Goal: Task Accomplishment & Management: Use online tool/utility

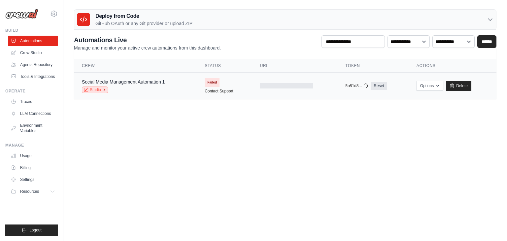
click at [99, 86] on link "Studio" at bounding box center [95, 89] width 26 height 7
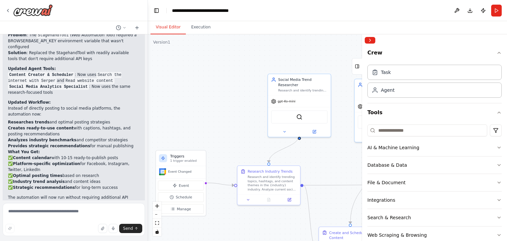
scroll to position [1170, 0]
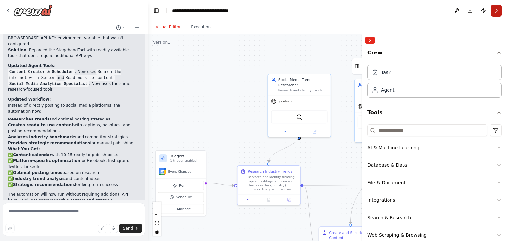
click at [496, 8] on button "Run" at bounding box center [496, 11] width 11 height 12
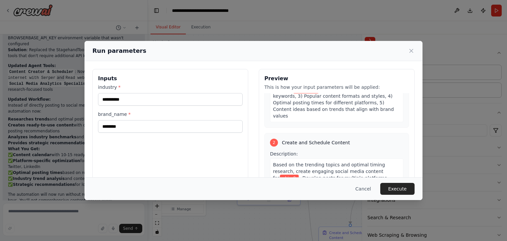
scroll to position [60, 0]
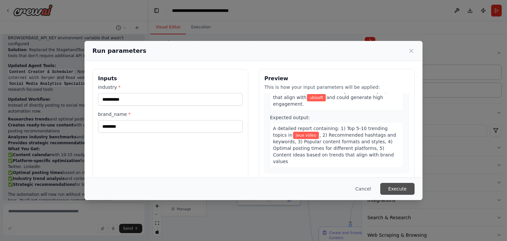
click at [392, 185] on button "Execute" at bounding box center [397, 189] width 34 height 12
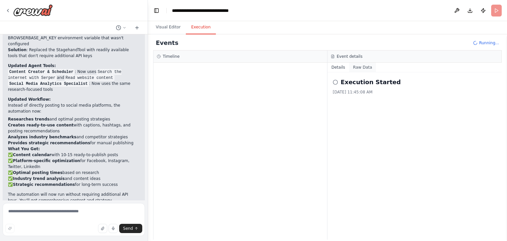
click at [360, 66] on button "Raw Data" at bounding box center [362, 67] width 27 height 9
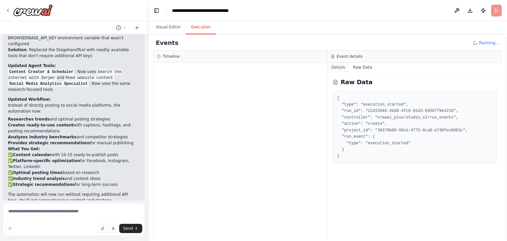
click at [333, 67] on button "Details" at bounding box center [338, 67] width 22 height 9
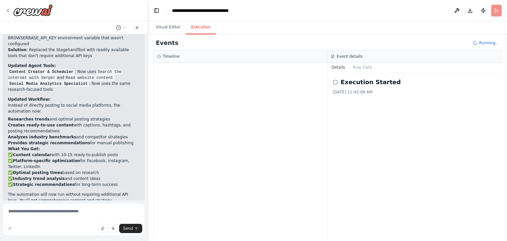
click at [163, 72] on div at bounding box center [240, 151] width 174 height 177
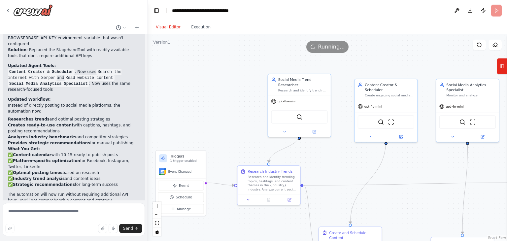
click at [166, 30] on button "Visual Editor" at bounding box center [168, 27] width 35 height 14
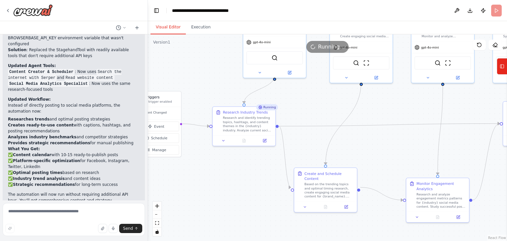
drag, startPoint x: 329, startPoint y: 161, endPoint x: 301, endPoint y: 99, distance: 67.9
click at [301, 99] on div ".deletable-edge-delete-btn { width: 20px; height: 20px; border: 0px solid #ffff…" at bounding box center [327, 137] width 359 height 207
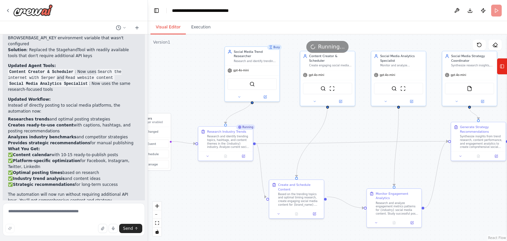
drag, startPoint x: 313, startPoint y: 106, endPoint x: 292, endPoint y: 128, distance: 30.8
click at [292, 128] on div ".deletable-edge-delete-btn { width: 20px; height: 20px; border: 0px solid #ffff…" at bounding box center [327, 137] width 359 height 207
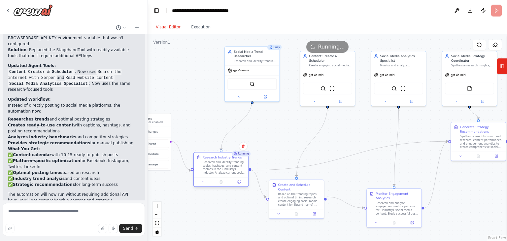
drag, startPoint x: 222, startPoint y: 132, endPoint x: 217, endPoint y: 159, distance: 27.6
click at [217, 159] on div "Research Industry Trends Research and identify trending topics, hashtags, and c…" at bounding box center [224, 164] width 43 height 19
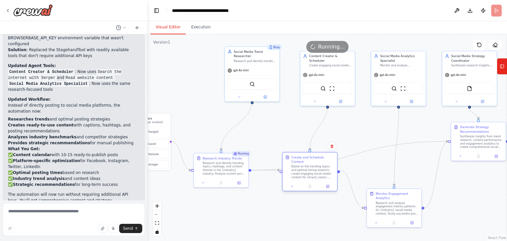
drag, startPoint x: 299, startPoint y: 186, endPoint x: 314, endPoint y: 162, distance: 28.9
click at [314, 162] on div "Create and Schedule Content Based on the trending topics and optimal timing res…" at bounding box center [312, 167] width 43 height 24
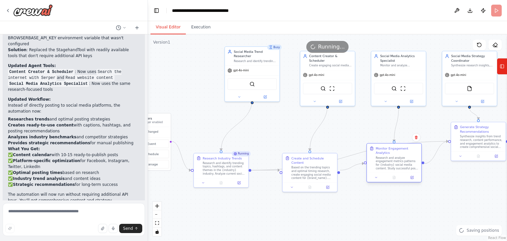
drag, startPoint x: 389, startPoint y: 195, endPoint x: 390, endPoint y: 152, distance: 42.9
click at [390, 152] on div "Monitor Engagement Analytics" at bounding box center [397, 150] width 43 height 9
click at [351, 154] on icon "Edge from 58b81834-da14-430d-8e81-065c5e6d9d31 to 7b3c28bc-b8dc-48d5-8f0a-713d6…" at bounding box center [350, 155] width 197 height 29
click at [351, 154] on icon at bounding box center [349, 156] width 3 height 4
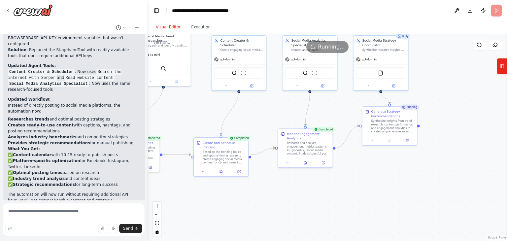
drag, startPoint x: 381, startPoint y: 122, endPoint x: 291, endPoint y: 102, distance: 92.0
click at [298, 104] on div ".deletable-edge-delete-btn { width: 20px; height: 20px; border: 0px solid #ffff…" at bounding box center [327, 137] width 359 height 207
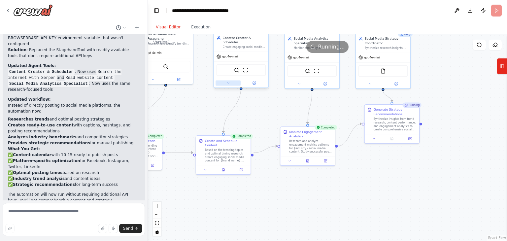
click at [227, 81] on icon at bounding box center [228, 83] width 4 height 4
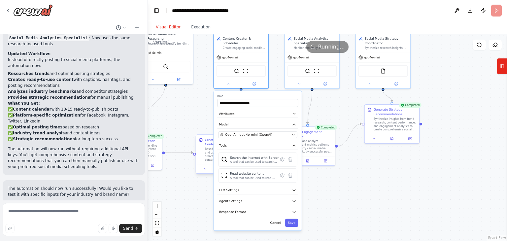
scroll to position [1224, 0]
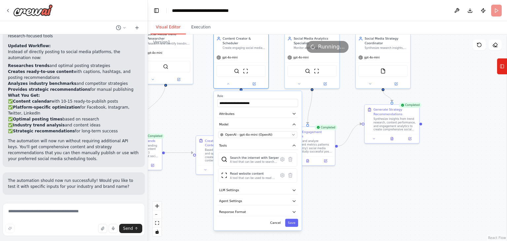
click at [193, 111] on div ".deletable-edge-delete-btn { width: 20px; height: 20px; border: 0px solid #ffff…" at bounding box center [327, 137] width 359 height 207
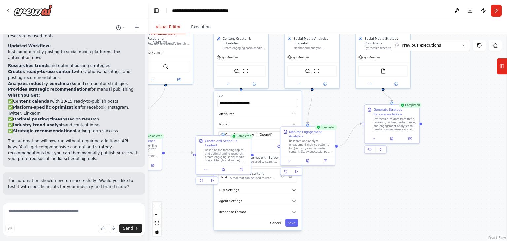
click at [202, 98] on div ".deletable-edge-delete-btn { width: 20px; height: 20px; border: 0px solid #ffff…" at bounding box center [327, 137] width 359 height 207
click at [225, 80] on button at bounding box center [228, 82] width 25 height 5
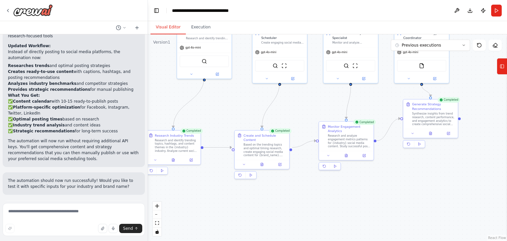
drag, startPoint x: 200, startPoint y: 117, endPoint x: 239, endPoint y: 112, distance: 39.0
click at [239, 112] on div ".deletable-edge-delete-btn { width: 20px; height: 20px; border: 0px solid #ffff…" at bounding box center [327, 137] width 359 height 207
click at [89, 235] on span "Improve automation" at bounding box center [76, 237] width 40 height 5
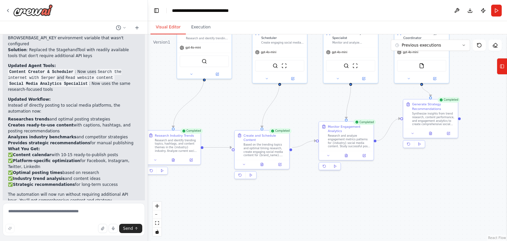
scroll to position [1196, 0]
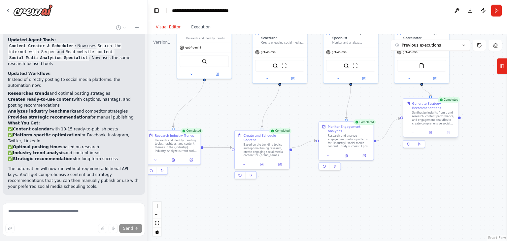
click at [447, 113] on div "Synthesize insights from trend research, content performance, and engagement an…" at bounding box center [433, 118] width 43 height 14
click at [441, 113] on div "Synthesize insights from trend research, content performance, and engagement an…" at bounding box center [433, 118] width 43 height 14
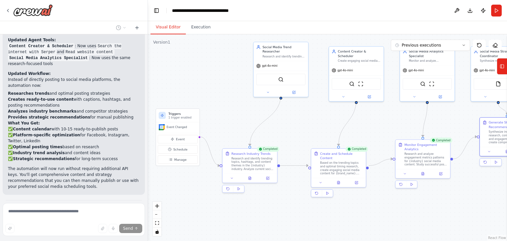
drag, startPoint x: 386, startPoint y: 111, endPoint x: 463, endPoint y: 129, distance: 78.7
click at [463, 129] on div ".deletable-edge-delete-btn { width: 20px; height: 20px; border: 0px solid #ffff…" at bounding box center [327, 137] width 359 height 207
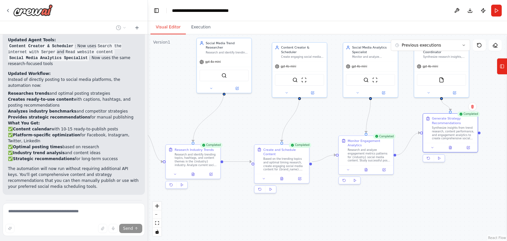
drag, startPoint x: 331, startPoint y: 123, endPoint x: 215, endPoint y: 114, distance: 116.9
click at [215, 114] on div ".deletable-edge-delete-btn { width: 20px; height: 20px; border: 0px solid #ffff…" at bounding box center [327, 137] width 359 height 207
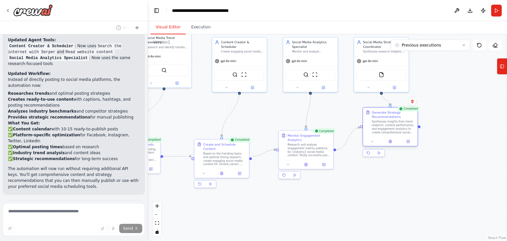
click at [388, 123] on div "Synthesize insights from trend research, content performance, and engagement an…" at bounding box center [393, 127] width 43 height 14
click at [388, 117] on div "Generate Strategy Recommendations" at bounding box center [393, 114] width 43 height 9
click at [418, 43] on span "Previous executions" at bounding box center [421, 45] width 39 height 5
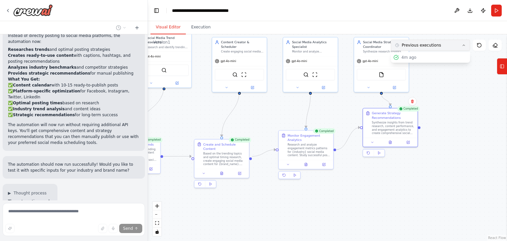
click at [418, 45] on span "Previous executions" at bounding box center [421, 45] width 39 height 5
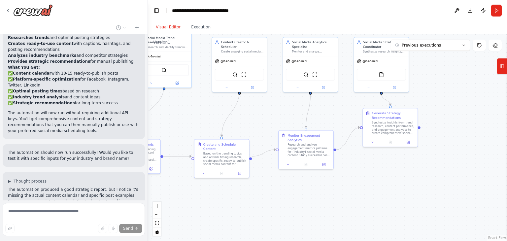
scroll to position [1258, 0]
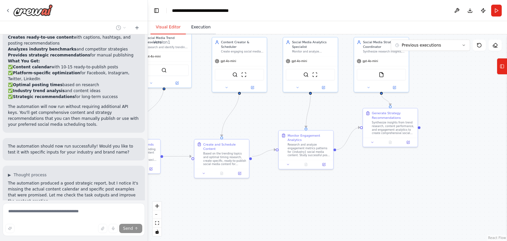
click at [189, 26] on button "Execution" at bounding box center [201, 27] width 30 height 14
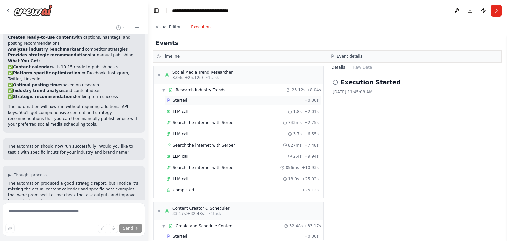
click at [205, 103] on div "Started + 0.00s" at bounding box center [242, 100] width 156 height 10
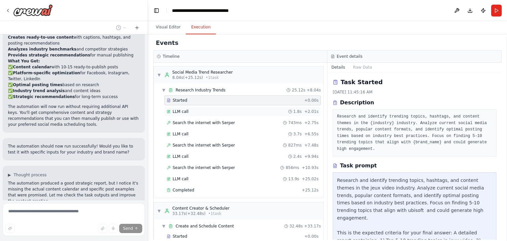
click at [211, 111] on div "LLM call 1.8s + 2.01s" at bounding box center [243, 111] width 152 height 5
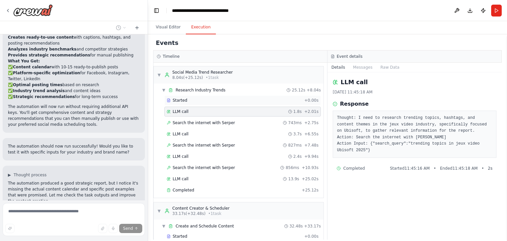
click at [224, 102] on div "Started" at bounding box center [234, 100] width 135 height 5
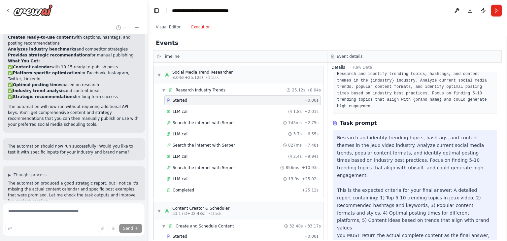
scroll to position [1271, 0]
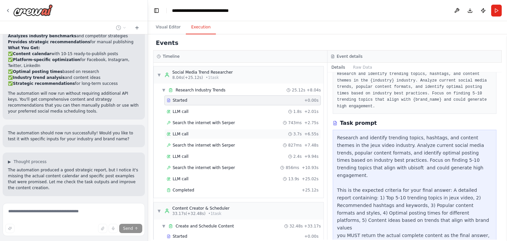
click at [221, 131] on div "LLM call 3.7s + 6.55s" at bounding box center [243, 133] width 152 height 5
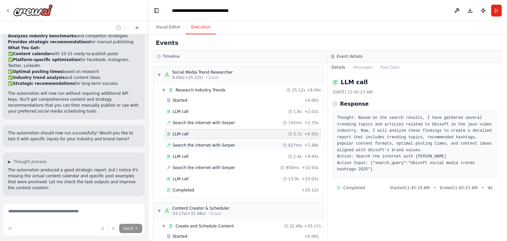
click at [221, 141] on div "Search the internet with Serper 827ms + 7.48s" at bounding box center [242, 145] width 156 height 10
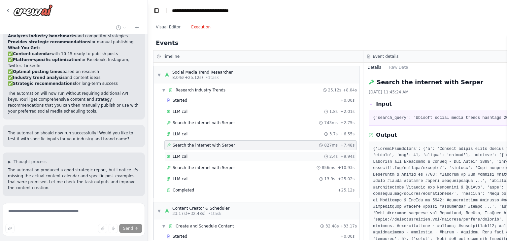
click at [222, 152] on div "LLM call 2.4s + 9.94s" at bounding box center [260, 156] width 192 height 10
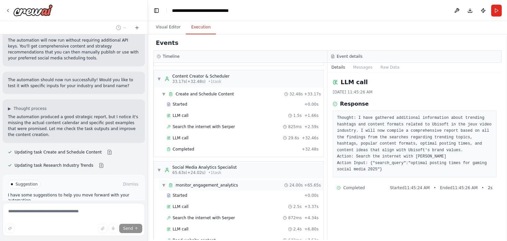
scroll to position [0, 0]
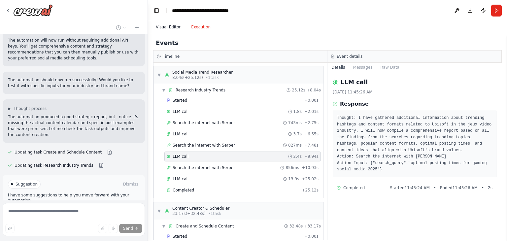
click at [167, 27] on button "Visual Editor" at bounding box center [168, 27] width 35 height 14
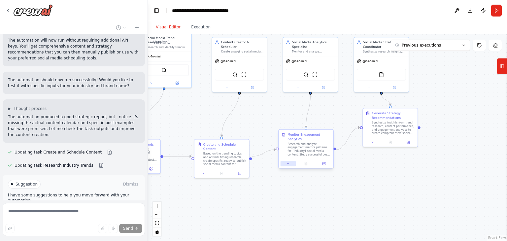
click at [289, 163] on icon at bounding box center [288, 164] width 4 height 4
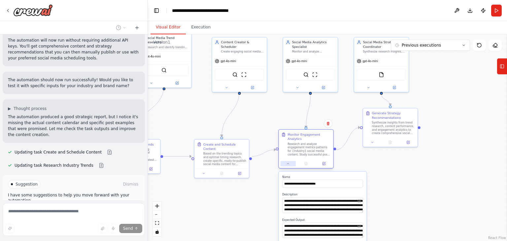
click at [289, 163] on icon at bounding box center [288, 164] width 4 height 4
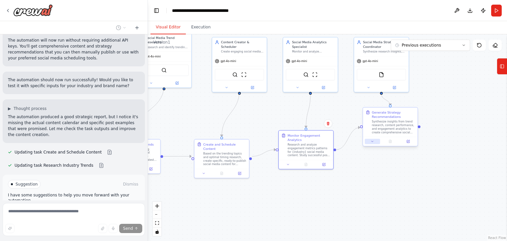
click at [369, 143] on button at bounding box center [372, 141] width 15 height 5
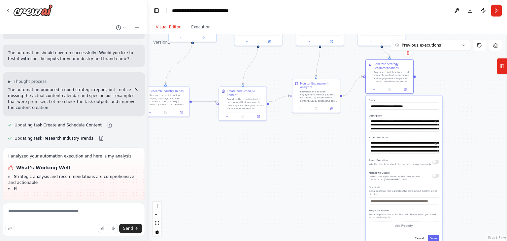
drag, startPoint x: 432, startPoint y: 135, endPoint x: 436, endPoint y: 79, distance: 55.9
click at [436, 81] on div ".deletable-edge-delete-btn { width: 20px; height: 20px; border: 0px solid #ffff…" at bounding box center [327, 137] width 359 height 207
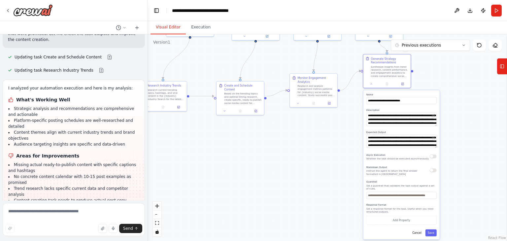
scroll to position [1426, 0]
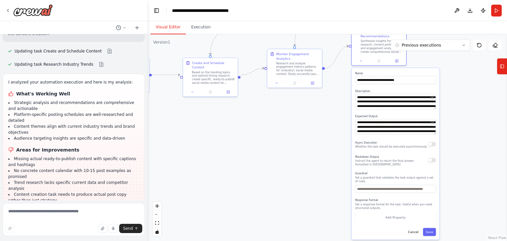
drag, startPoint x: 469, startPoint y: 177, endPoint x: 463, endPoint y: 160, distance: 17.1
click at [463, 160] on div ".deletable-edge-delete-btn { width: 20px; height: 20px; border: 0px solid #ffff…" at bounding box center [327, 137] width 359 height 207
click at [290, 62] on div "Research and analyze engagement metrics patterns for {industry} social media co…" at bounding box center [297, 68] width 43 height 14
click at [292, 62] on div "Research and analyze engagement metrics patterns for {industry} social media co…" at bounding box center [297, 68] width 43 height 14
click at [358, 52] on div "Generate Strategy Recommendations Synthesize insights from trend research, cont…" at bounding box center [378, 41] width 49 height 24
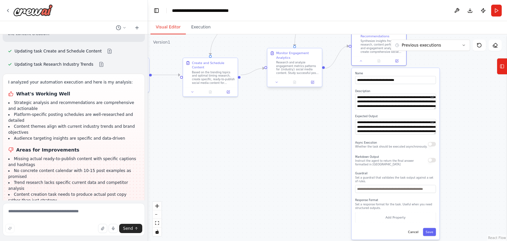
click at [278, 73] on div "Research and analyze engagement metrics patterns for {industry} social media co…" at bounding box center [297, 68] width 43 height 14
click at [417, 228] on button "Cancel" at bounding box center [413, 232] width 16 height 8
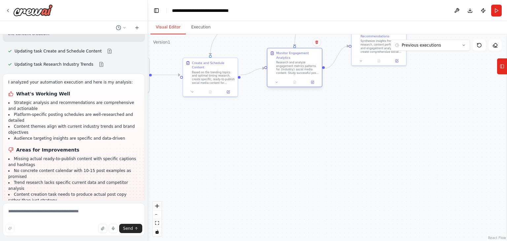
click at [305, 66] on div "Research and analyze engagement metrics patterns for {industry} social media co…" at bounding box center [297, 68] width 43 height 14
click at [312, 82] on icon at bounding box center [312, 82] width 3 height 3
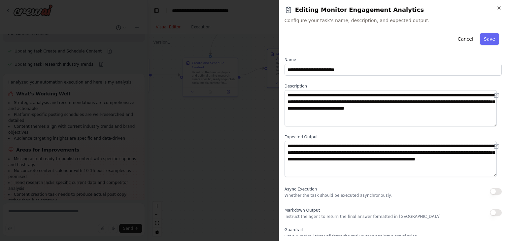
scroll to position [57, 0]
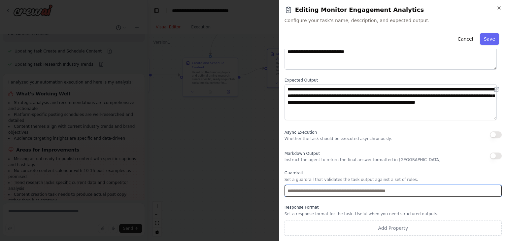
click at [358, 189] on input "text" at bounding box center [393, 191] width 217 height 12
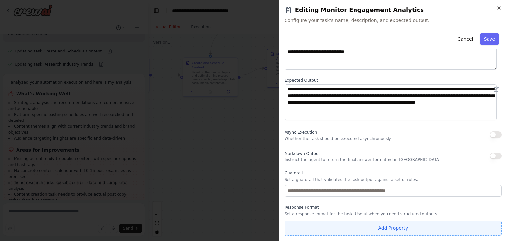
click at [382, 226] on button "Add Property" at bounding box center [393, 227] width 217 height 15
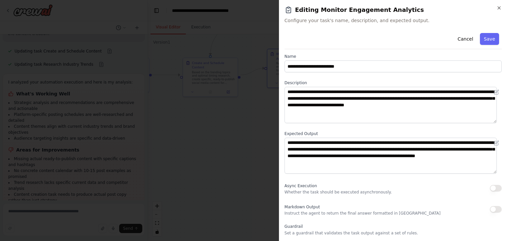
scroll to position [0, 0]
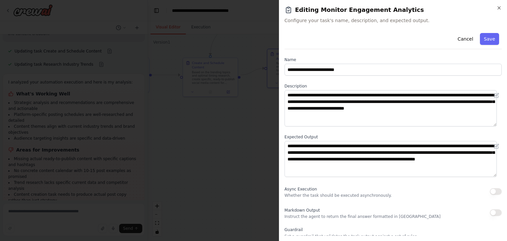
click at [281, 155] on div "**********" at bounding box center [393, 120] width 228 height 241
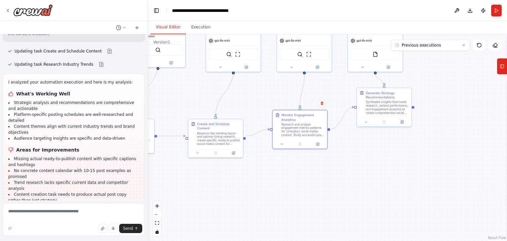
drag, startPoint x: 291, startPoint y: 108, endPoint x: 298, endPoint y: 169, distance: 61.4
click at [297, 170] on div ".deletable-edge-delete-btn { width: 20px; height: 20px; border: 0px solid #ffff…" at bounding box center [327, 137] width 359 height 207
click at [224, 132] on div "Based on the trending topics and optimal timing research, create specific, read…" at bounding box center [219, 138] width 43 height 14
click at [234, 151] on icon at bounding box center [235, 152] width 2 height 2
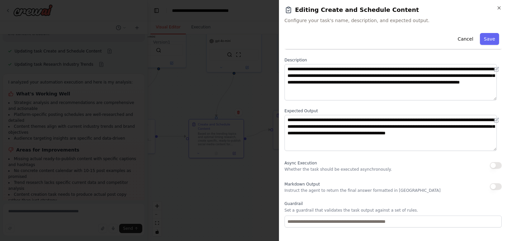
scroll to position [57, 0]
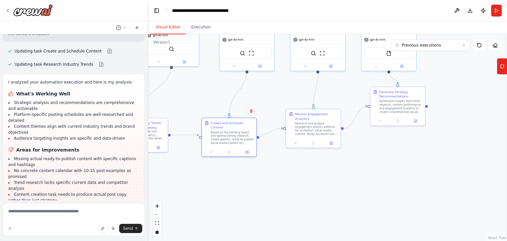
drag, startPoint x: 191, startPoint y: 93, endPoint x: 250, endPoint y: 84, distance: 59.5
click at [250, 84] on div ".deletable-edge-delete-btn { width: 20px; height: 20px; border: 0px solid #ffff…" at bounding box center [327, 137] width 359 height 207
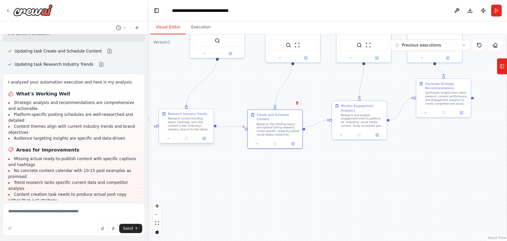
click at [203, 121] on div "Research current trending topics, hashtags, and viral content in the {industry}…" at bounding box center [189, 124] width 43 height 14
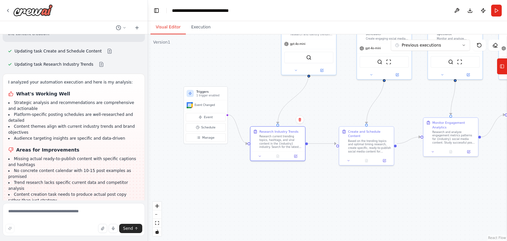
drag, startPoint x: 251, startPoint y: 98, endPoint x: 341, endPoint y: 115, distance: 91.7
click at [341, 115] on div ".deletable-edge-delete-btn { width: 20px; height: 20px; border: 0px solid #ffff…" at bounding box center [327, 137] width 359 height 207
click at [223, 92] on h3 "Triggers" at bounding box center [210, 91] width 28 height 4
click at [206, 92] on h3 "Triggers" at bounding box center [210, 91] width 28 height 4
click at [209, 137] on span "Manage" at bounding box center [208, 137] width 12 height 4
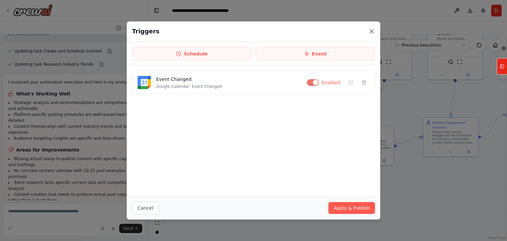
click at [370, 32] on icon at bounding box center [371, 31] width 3 height 3
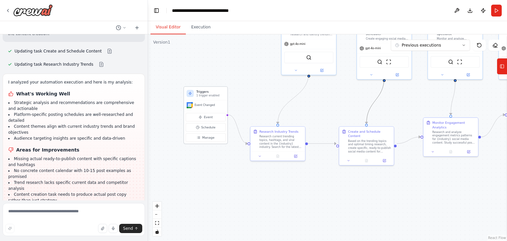
drag, startPoint x: 345, startPoint y: 105, endPoint x: 218, endPoint y: 91, distance: 127.4
click at [218, 91] on div ".deletable-edge-delete-btn { width: 20px; height: 20px; border: 0px solid #ffff…" at bounding box center [317, 71] width 241 height 139
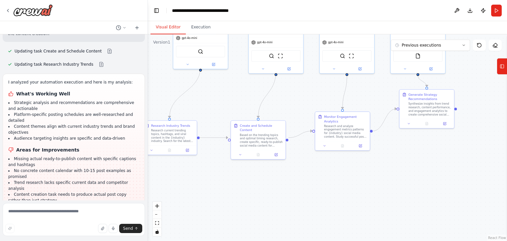
drag, startPoint x: 283, startPoint y: 103, endPoint x: 165, endPoint y: 98, distance: 117.9
click at [165, 98] on div ".deletable-edge-delete-btn { width: 20px; height: 20px; border: 0px solid #ffff…" at bounding box center [327, 137] width 359 height 207
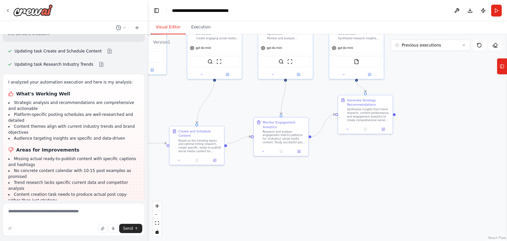
drag, startPoint x: 344, startPoint y: 98, endPoint x: 292, endPoint y: 103, distance: 52.0
click at [292, 103] on div ".deletable-edge-delete-btn { width: 20px; height: 20px; border: 0px solid #ffff…" at bounding box center [327, 137] width 359 height 207
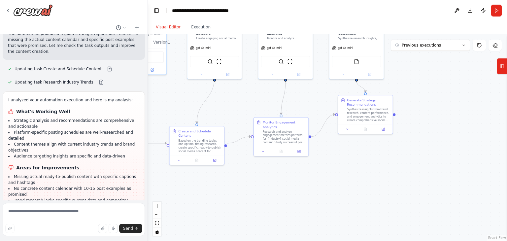
scroll to position [1426, 0]
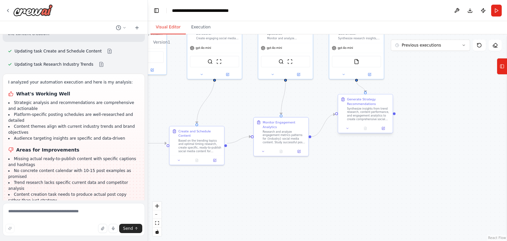
click at [362, 109] on div "Synthesize insights from trend research, content performance, and engagement an…" at bounding box center [368, 114] width 43 height 14
click at [384, 124] on div at bounding box center [365, 128] width 54 height 9
click at [361, 58] on div "FileReadTool" at bounding box center [356, 61] width 49 height 12
click at [354, 61] on img at bounding box center [356, 60] width 5 height 5
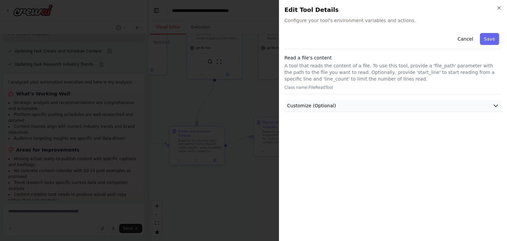
click at [319, 105] on span "Customize (Optional)" at bounding box center [311, 105] width 49 height 7
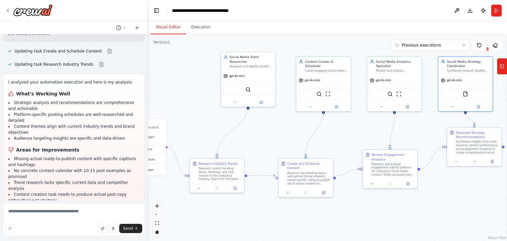
drag, startPoint x: 230, startPoint y: 114, endPoint x: 260, endPoint y: 115, distance: 30.1
click at [323, 132] on div ".deletable-edge-delete-btn { width: 20px; height: 20px; border: 0px solid #ffff…" at bounding box center [327, 137] width 359 height 207
click at [230, 99] on button at bounding box center [233, 101] width 25 height 5
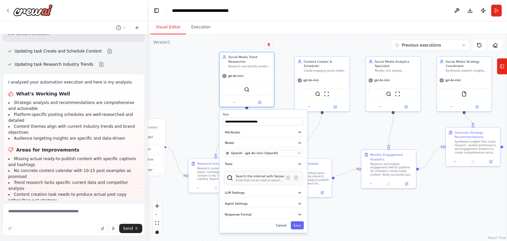
click at [258, 174] on div "Search the internet with Serper" at bounding box center [260, 176] width 49 height 4
click at [258, 179] on div "A tool that can be used to search the internet with a search_query. Supports di…" at bounding box center [260, 181] width 49 height 4
click at [247, 160] on button "Tools" at bounding box center [263, 164] width 81 height 8
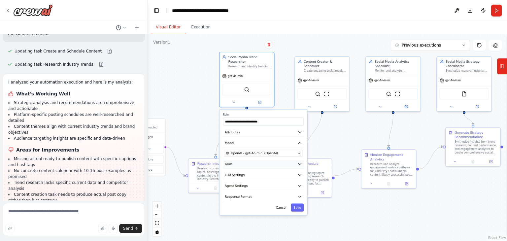
click at [247, 160] on button "Tools" at bounding box center [263, 164] width 81 height 8
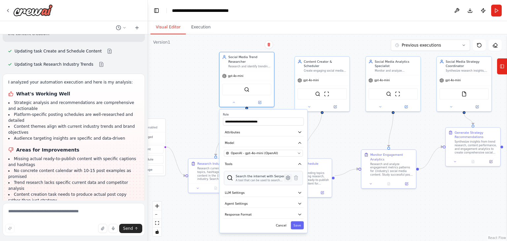
click at [286, 176] on icon at bounding box center [288, 178] width 4 height 4
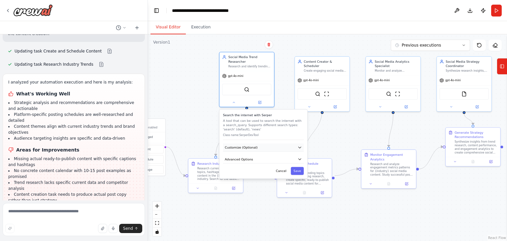
click at [265, 143] on button "Customize (Optional)" at bounding box center [263, 147] width 81 height 8
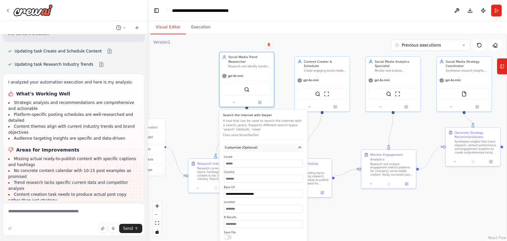
click at [269, 143] on button "Customize (Optional)" at bounding box center [263, 147] width 81 height 8
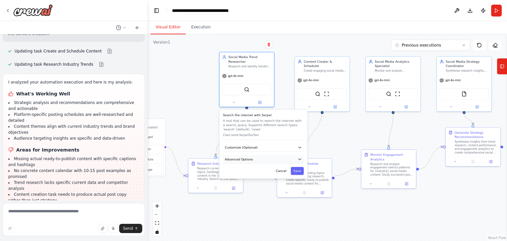
click at [259, 155] on button "Advanced Options" at bounding box center [263, 159] width 81 height 8
click at [280, 169] on button "Cancel" at bounding box center [281, 171] width 16 height 8
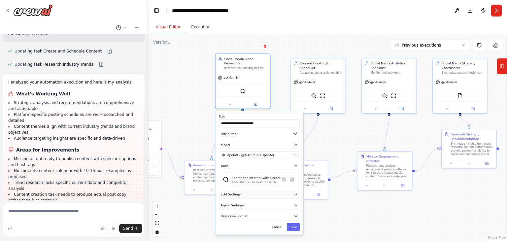
click at [239, 190] on button "LLM Settings" at bounding box center [259, 194] width 81 height 8
click at [240, 190] on button "LLM Settings" at bounding box center [259, 194] width 81 height 8
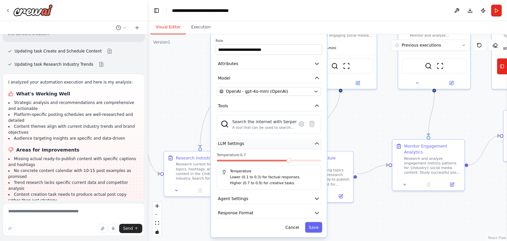
drag, startPoint x: 251, startPoint y: 192, endPoint x: 256, endPoint y: 135, distance: 56.7
click at [256, 138] on button "LLM Settings" at bounding box center [269, 143] width 107 height 11
click at [259, 88] on span "OpenAI - gpt-4o-mini (OpenAI)" at bounding box center [257, 91] width 62 height 6
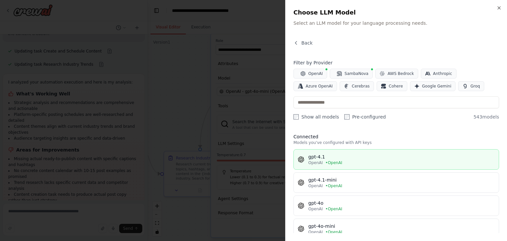
click at [343, 156] on div "gpt-4.1" at bounding box center [401, 156] width 186 height 7
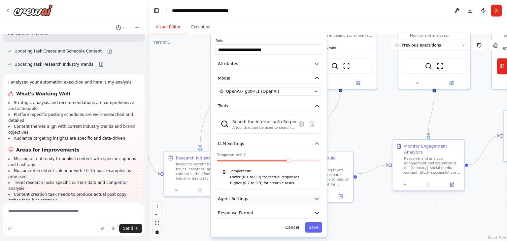
click at [257, 193] on button "Agent Settings" at bounding box center [269, 198] width 107 height 11
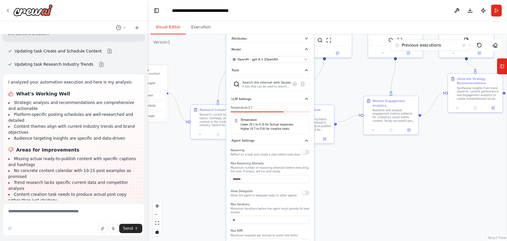
drag, startPoint x: 358, startPoint y: 131, endPoint x: 362, endPoint y: 74, distance: 57.6
click at [362, 74] on div ".deletable-edge-delete-btn { width: 20px; height: 20px; border: 0px solid #ffff…" at bounding box center [327, 137] width 359 height 207
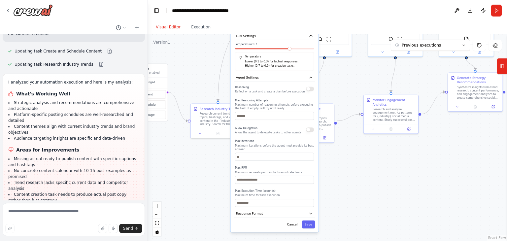
drag, startPoint x: 287, startPoint y: 185, endPoint x: 293, endPoint y: 115, distance: 70.2
click at [293, 125] on div "Allow Delegation Allow the agent to delegate tasks to other agents" at bounding box center [268, 129] width 66 height 9
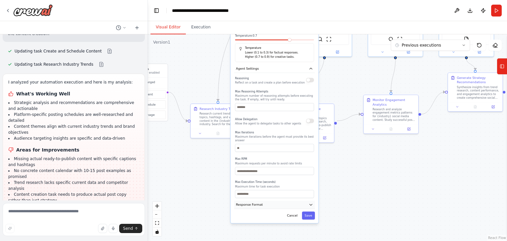
click at [292, 201] on button "Response Format" at bounding box center [274, 205] width 81 height 8
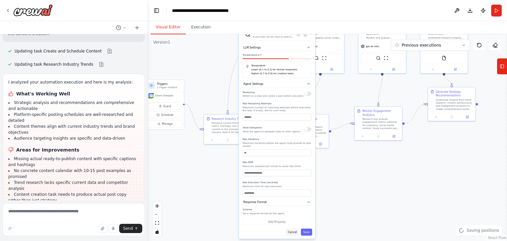
click at [291, 228] on button "Cancel" at bounding box center [292, 231] width 14 height 7
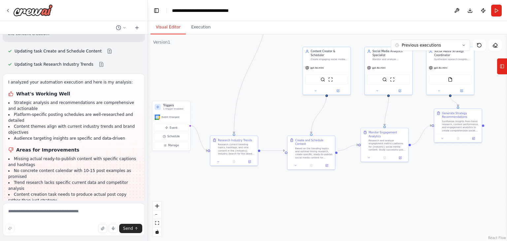
drag, startPoint x: 274, startPoint y: 170, endPoint x: 280, endPoint y: 194, distance: 24.9
click at [280, 194] on div ".deletable-edge-delete-btn { width: 20px; height: 20px; border: 0px solid #ffff…" at bounding box center [327, 137] width 359 height 207
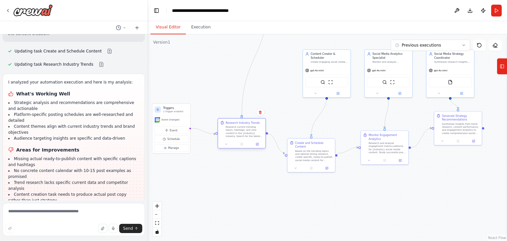
drag, startPoint x: 244, startPoint y: 143, endPoint x: 253, endPoint y: 120, distance: 24.5
click at [253, 122] on div "Research Industry Trends" at bounding box center [243, 123] width 34 height 4
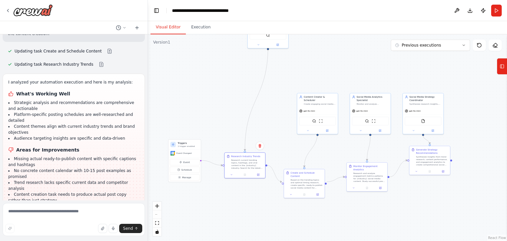
drag, startPoint x: 282, startPoint y: 101, endPoint x: 282, endPoint y: 135, distance: 34.0
click at [282, 135] on div ".deletable-edge-delete-btn { width: 20px; height: 20px; border: 0px solid #ffff…" at bounding box center [327, 137] width 359 height 207
click at [317, 116] on div "SerperDevTool ScrapeWebsiteTool" at bounding box center [317, 120] width 37 height 9
click at [317, 118] on div "SerperDevTool ScrapeWebsiteTool" at bounding box center [317, 120] width 37 height 9
click at [321, 118] on div "SerperDevTool ScrapeWebsiteTool" at bounding box center [317, 120] width 37 height 9
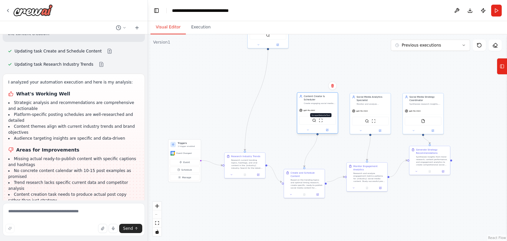
click at [322, 118] on img at bounding box center [321, 120] width 4 height 4
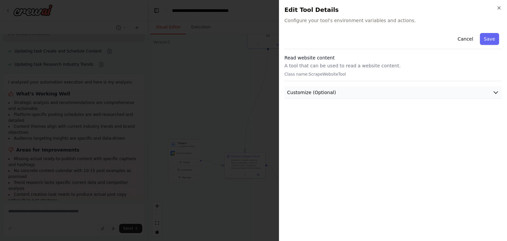
click at [309, 94] on span "Customize (Optional)" at bounding box center [311, 92] width 49 height 7
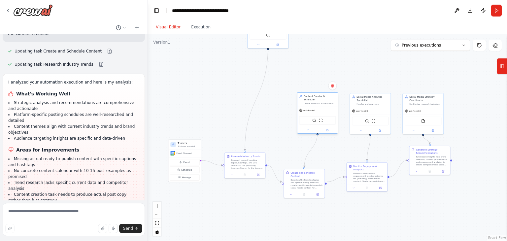
click at [312, 116] on div "SerperDevTool ScrapeWebsiteTool" at bounding box center [317, 120] width 37 height 9
click at [313, 118] on img at bounding box center [314, 120] width 4 height 4
click at [483, 11] on button "Publish" at bounding box center [483, 11] width 11 height 12
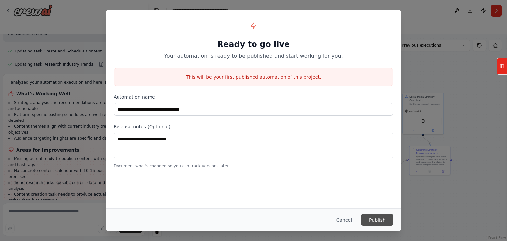
click at [370, 218] on button "Publish" at bounding box center [377, 220] width 32 height 12
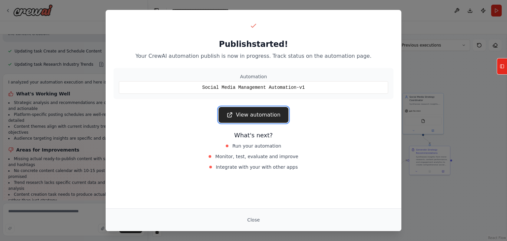
click at [272, 117] on link "View automation" at bounding box center [253, 115] width 70 height 16
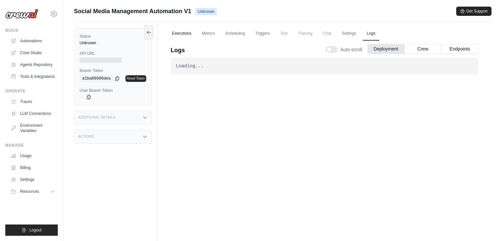
click at [173, 32] on link "Executions" at bounding box center [181, 34] width 27 height 14
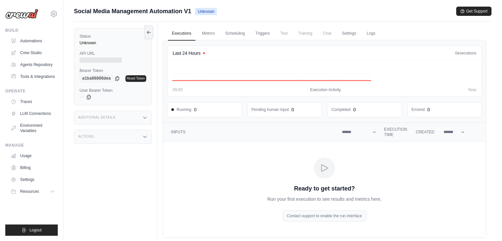
click at [218, 31] on ul "Executions Metrics Scheduling Triggers Test Training Chat Settings Logs" at bounding box center [324, 34] width 323 height 14
click at [244, 31] on link "Scheduling" at bounding box center [234, 34] width 27 height 14
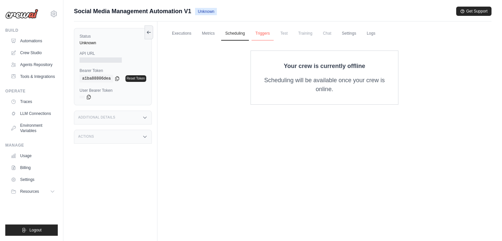
click at [261, 33] on link "Triggers" at bounding box center [263, 34] width 22 height 14
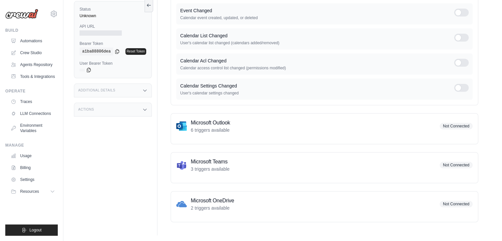
scroll to position [97, 0]
click at [274, 126] on div "Microsoft Outlook 6 triggers available Not Connected" at bounding box center [324, 125] width 296 height 15
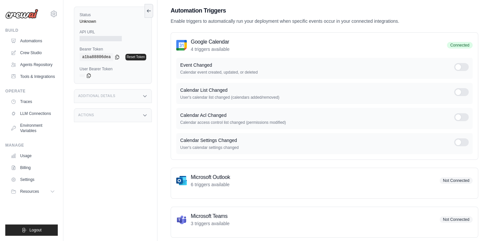
scroll to position [0, 0]
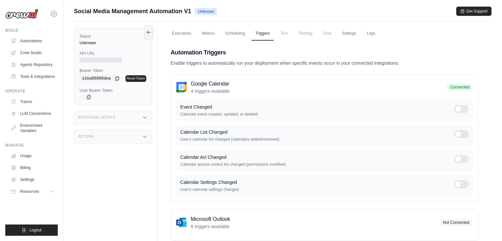
drag, startPoint x: 288, startPoint y: 31, endPoint x: 330, endPoint y: 35, distance: 42.1
click at [288, 31] on span "Test" at bounding box center [283, 33] width 15 height 13
click at [330, 35] on span "Chat" at bounding box center [327, 33] width 16 height 13
click at [352, 34] on link "Settings" at bounding box center [349, 34] width 22 height 14
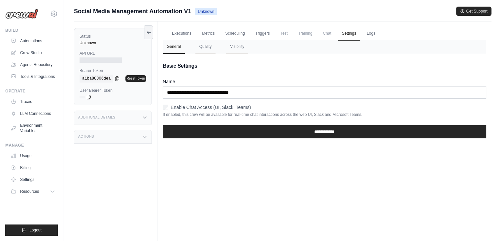
click at [269, 153] on div "Executions Metrics Scheduling Triggers Test Training Chat Settings Logs Last 24…" at bounding box center [324, 141] width 334 height 241
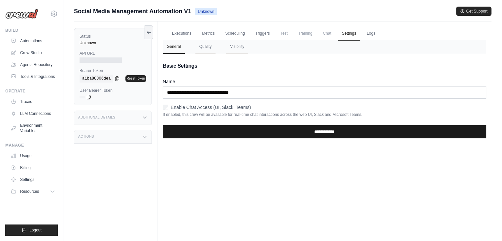
click at [258, 133] on input "**********" at bounding box center [324, 131] width 323 height 13
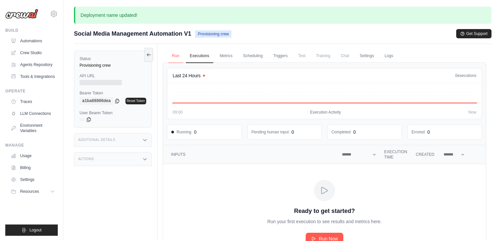
click at [177, 56] on link "Run" at bounding box center [175, 56] width 15 height 14
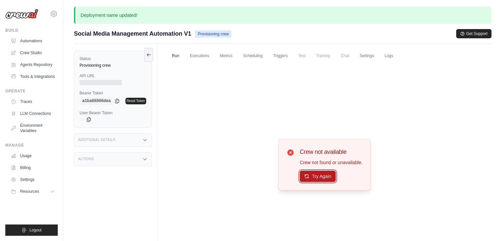
click at [306, 172] on button "Try Again" at bounding box center [318, 176] width 36 height 11
click at [33, 52] on link "Crew Studio" at bounding box center [34, 53] width 50 height 11
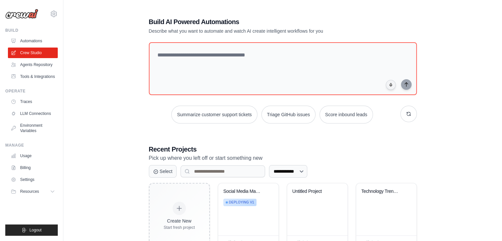
click at [35, 58] on ul "Automations Crew Studio Agents Repository Tools & Integrations" at bounding box center [33, 59] width 50 height 46
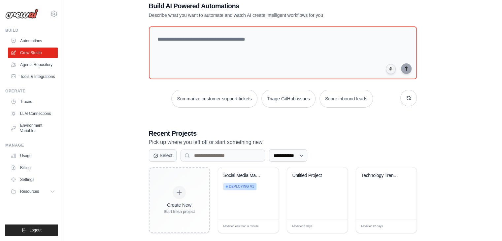
scroll to position [25, 0]
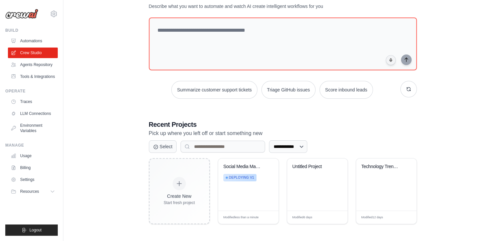
click at [457, 127] on div "**********" at bounding box center [283, 108] width 418 height 253
click at [434, 119] on div "**********" at bounding box center [283, 108] width 418 height 253
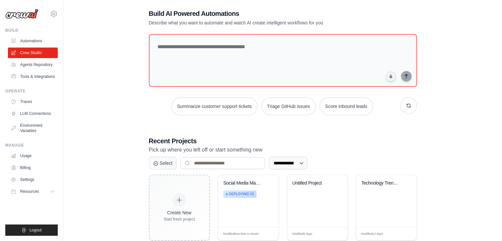
scroll to position [0, 0]
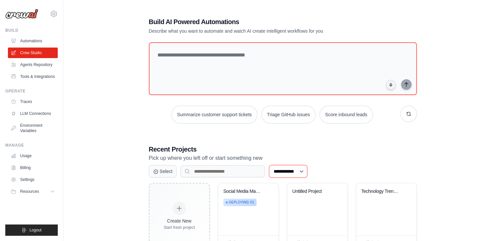
click at [299, 173] on select "**********" at bounding box center [288, 171] width 38 height 13
drag, startPoint x: 218, startPoint y: 142, endPoint x: 214, endPoint y: 141, distance: 4.3
click at [218, 142] on div "**********" at bounding box center [283, 133] width 284 height 253
